Goal: Navigation & Orientation: Go to known website

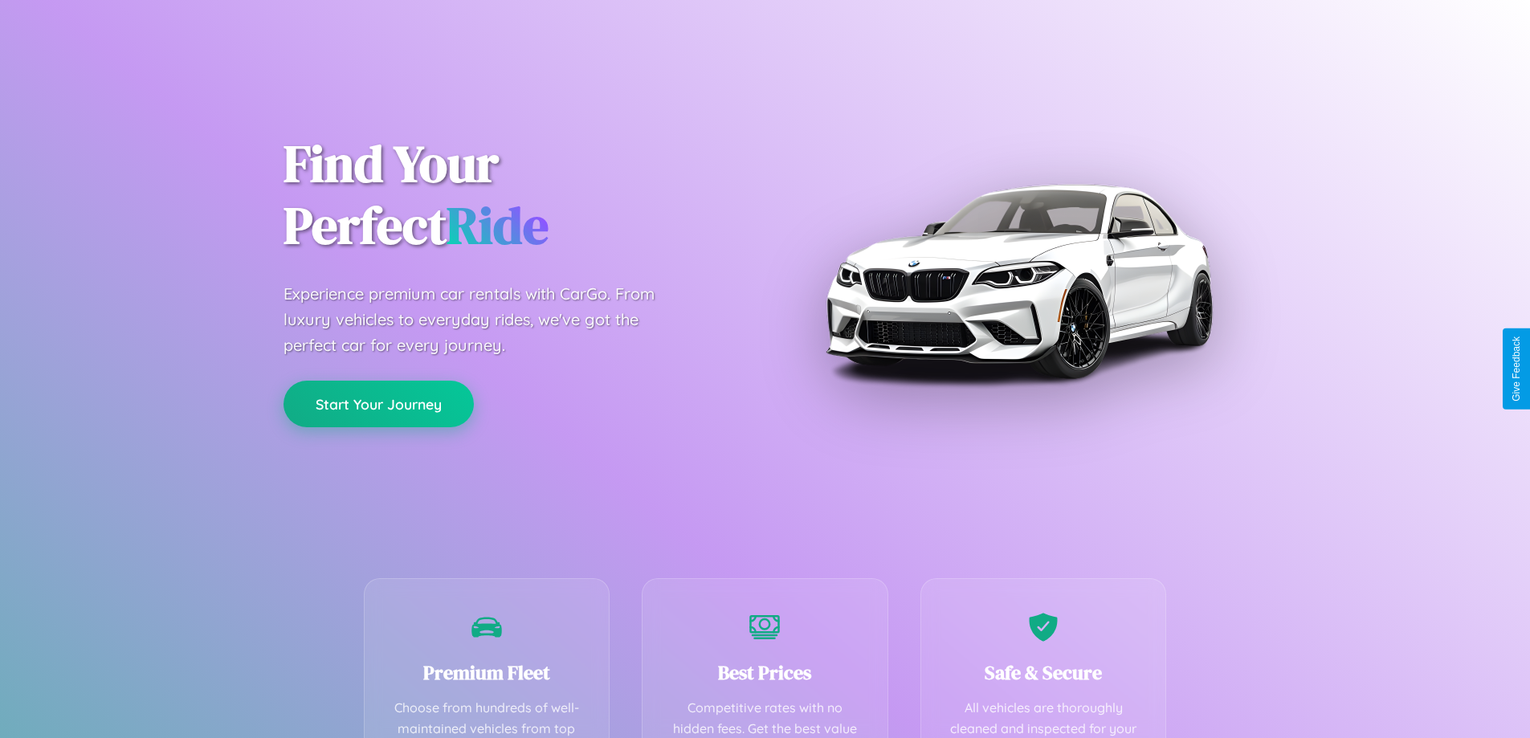
click at [378, 405] on button "Start Your Journey" at bounding box center [379, 404] width 190 height 47
click at [378, 403] on button "Start Your Journey" at bounding box center [379, 404] width 190 height 47
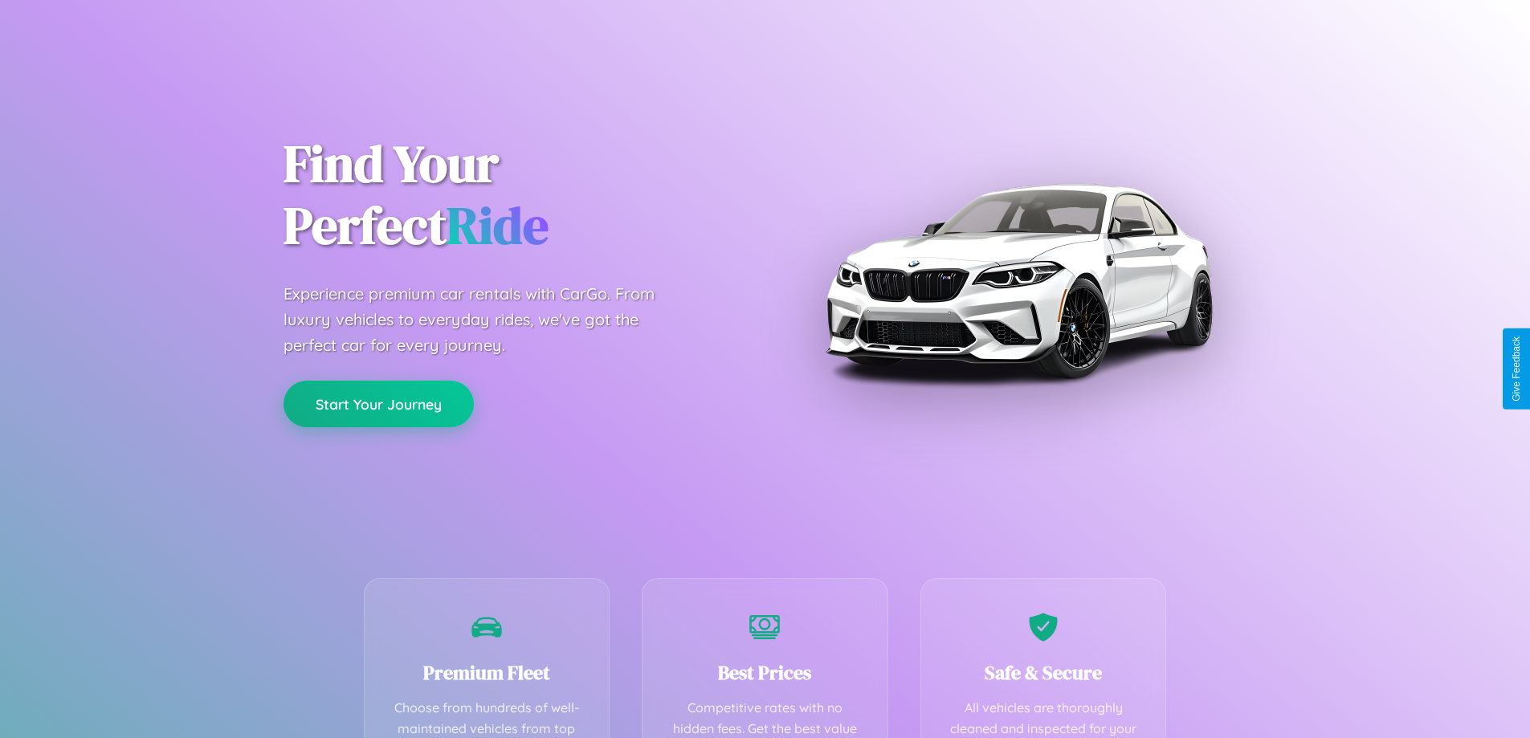
click at [378, 403] on button "Start Your Journey" at bounding box center [379, 404] width 190 height 47
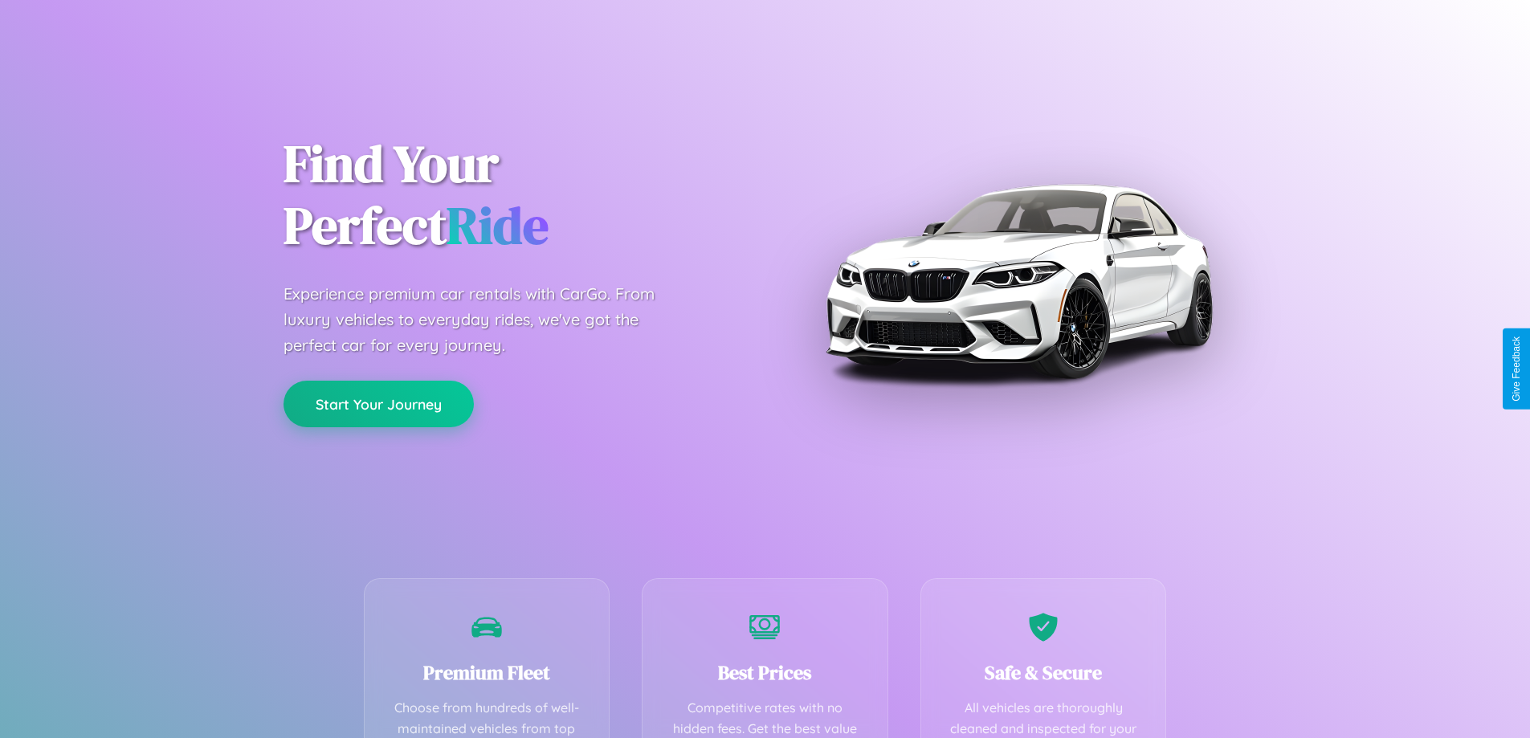
click at [378, 403] on button "Start Your Journey" at bounding box center [379, 404] width 190 height 47
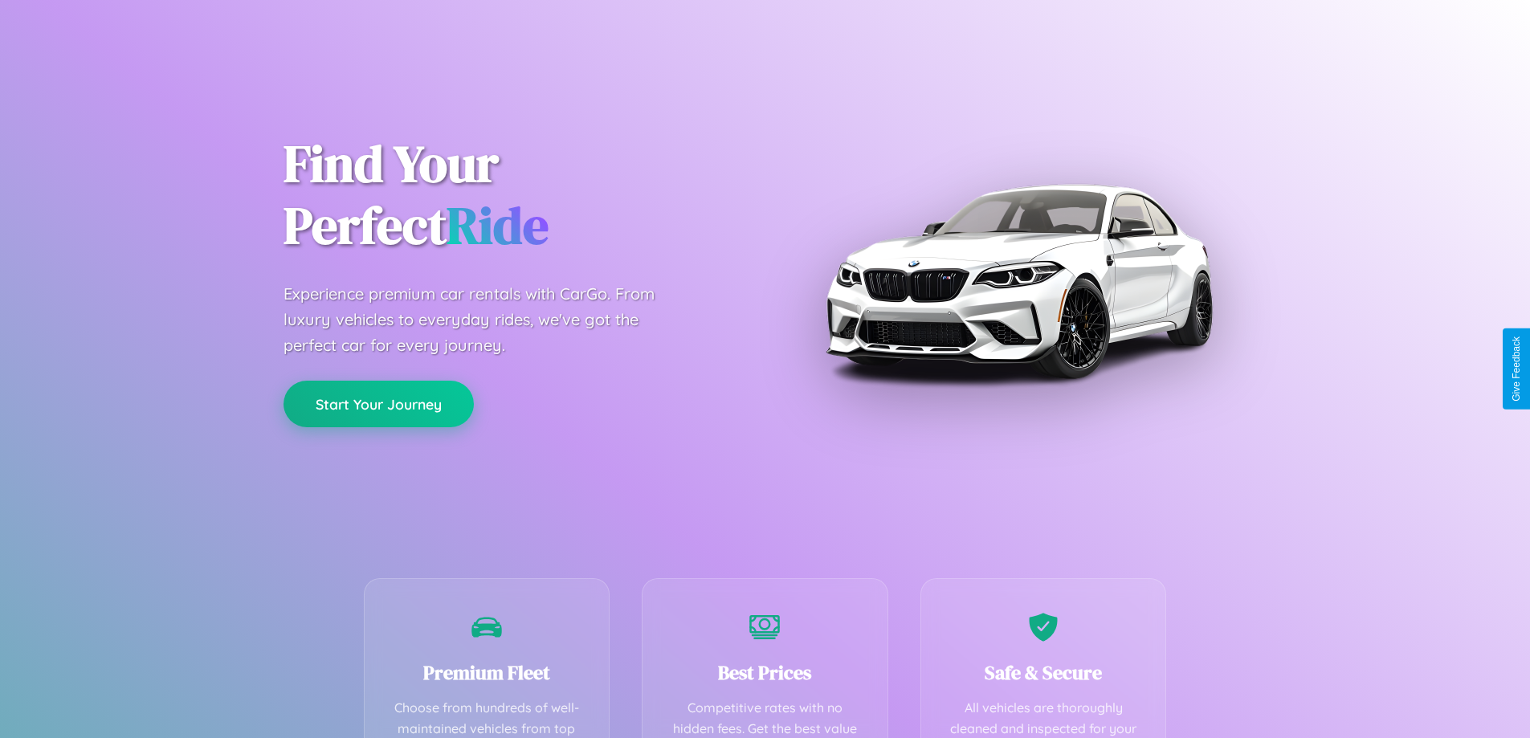
click at [378, 403] on button "Start Your Journey" at bounding box center [379, 404] width 190 height 47
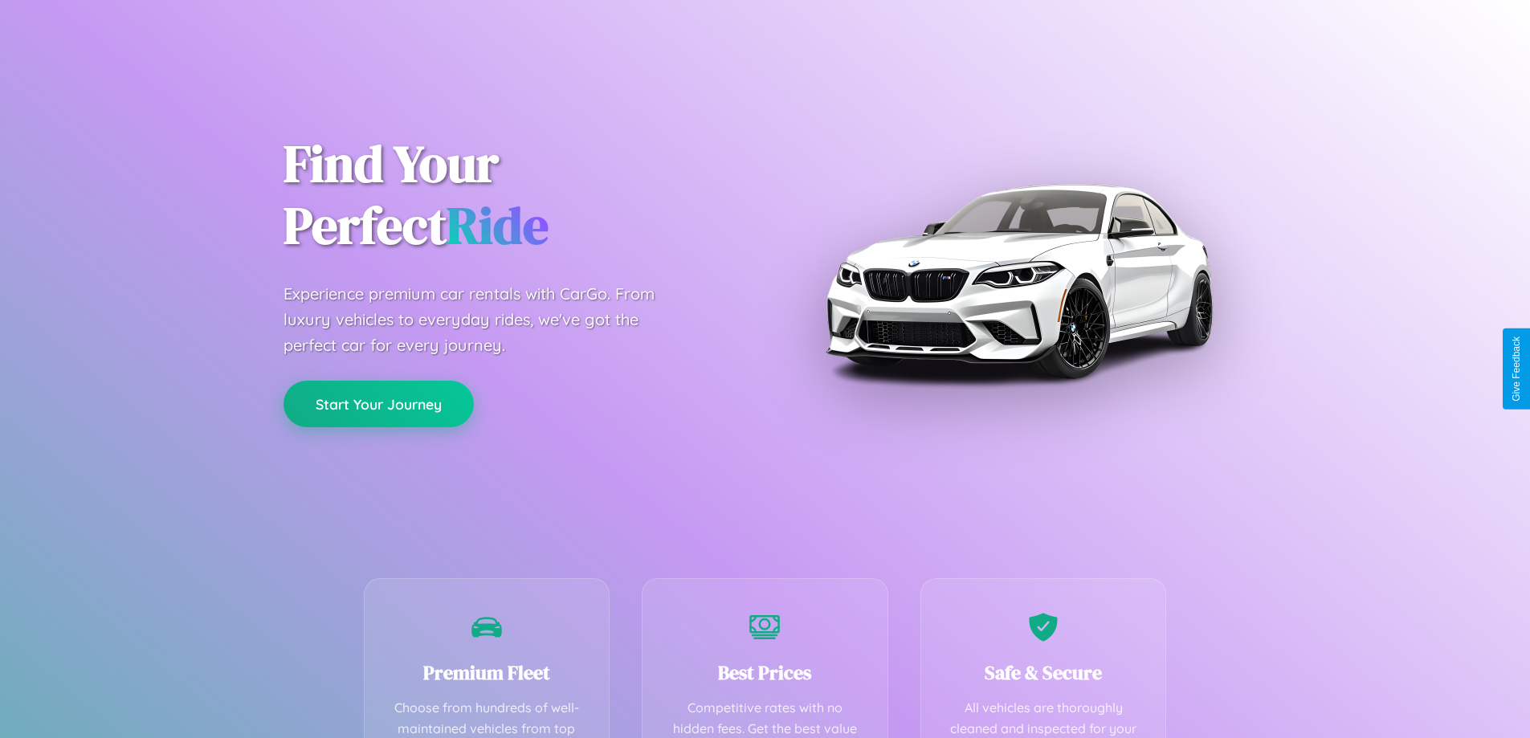
click at [378, 403] on button "Start Your Journey" at bounding box center [379, 404] width 190 height 47
